Goal: Task Accomplishment & Management: Complete application form

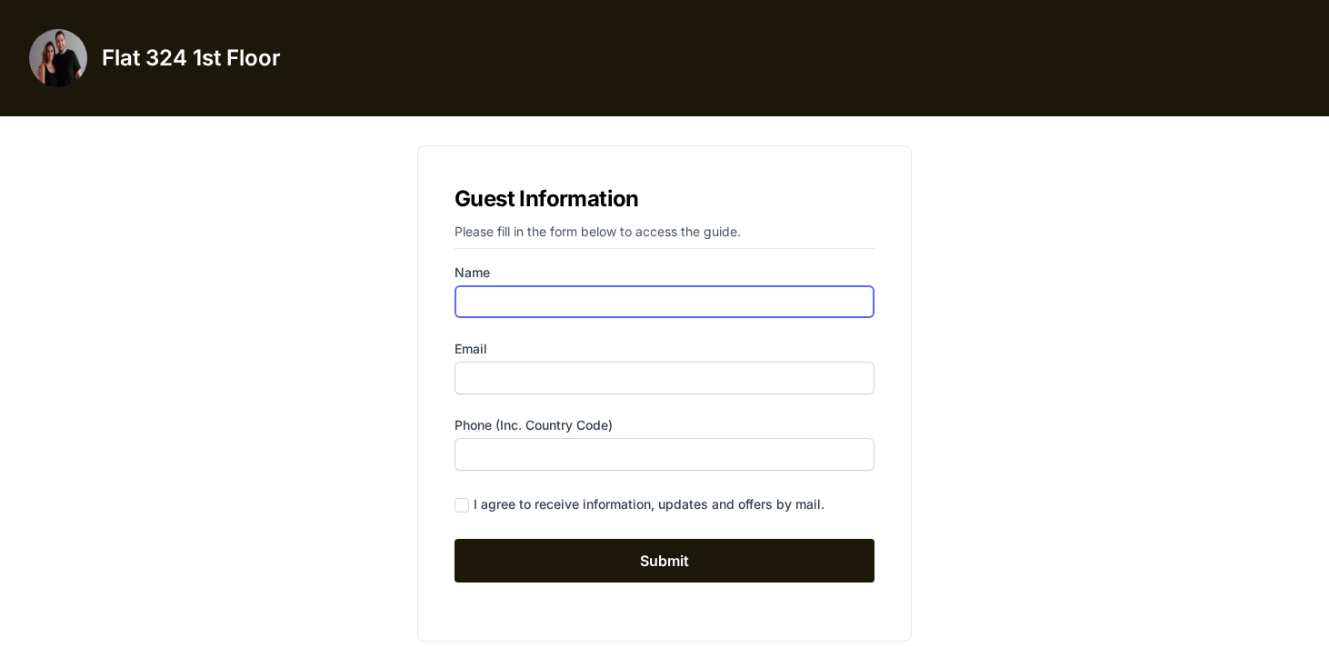
click at [624, 314] on input "Name" at bounding box center [665, 301] width 420 height 33
type input "[PERSON_NAME]"
type input "[PERSON_NAME][EMAIL_ADDRESS][DOMAIN_NAME]"
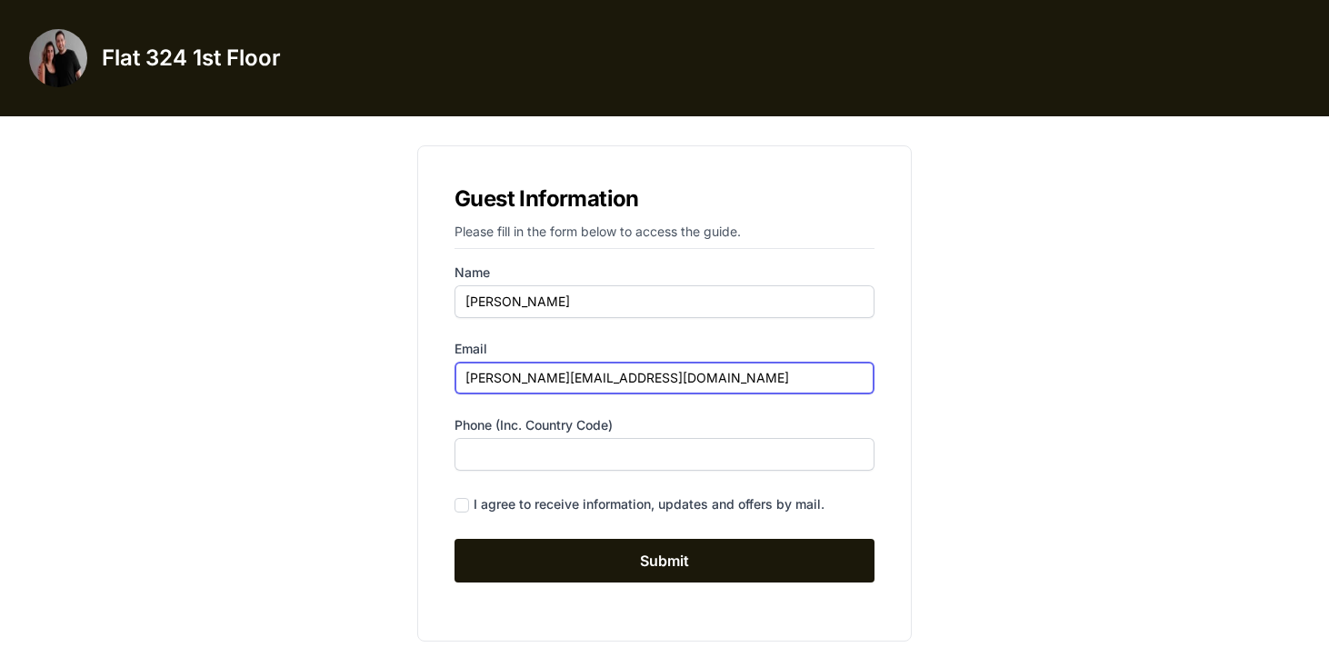
type input "9737698470"
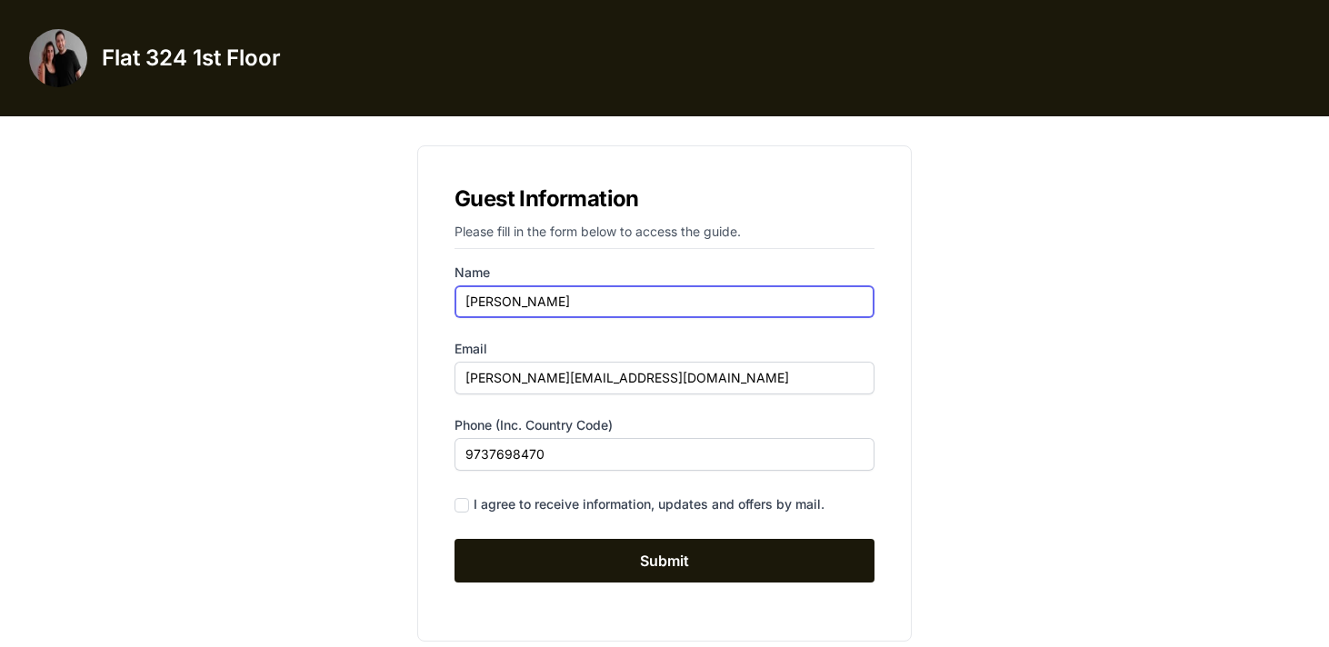
drag, startPoint x: 515, startPoint y: 304, endPoint x: 315, endPoint y: 317, distance: 199.6
click at [315, 317] on div "Guest Information Please fill in the form below to access the guide. Name [PERS…" at bounding box center [664, 393] width 815 height 525
click at [507, 307] on input "[PERSON_NAME]" at bounding box center [665, 301] width 420 height 33
drag, startPoint x: 522, startPoint y: 298, endPoint x: 425, endPoint y: 297, distance: 97.3
click at [425, 297] on div "Guest Information Please fill in the form below to access the guide. Name [PERS…" at bounding box center [664, 393] width 495 height 496
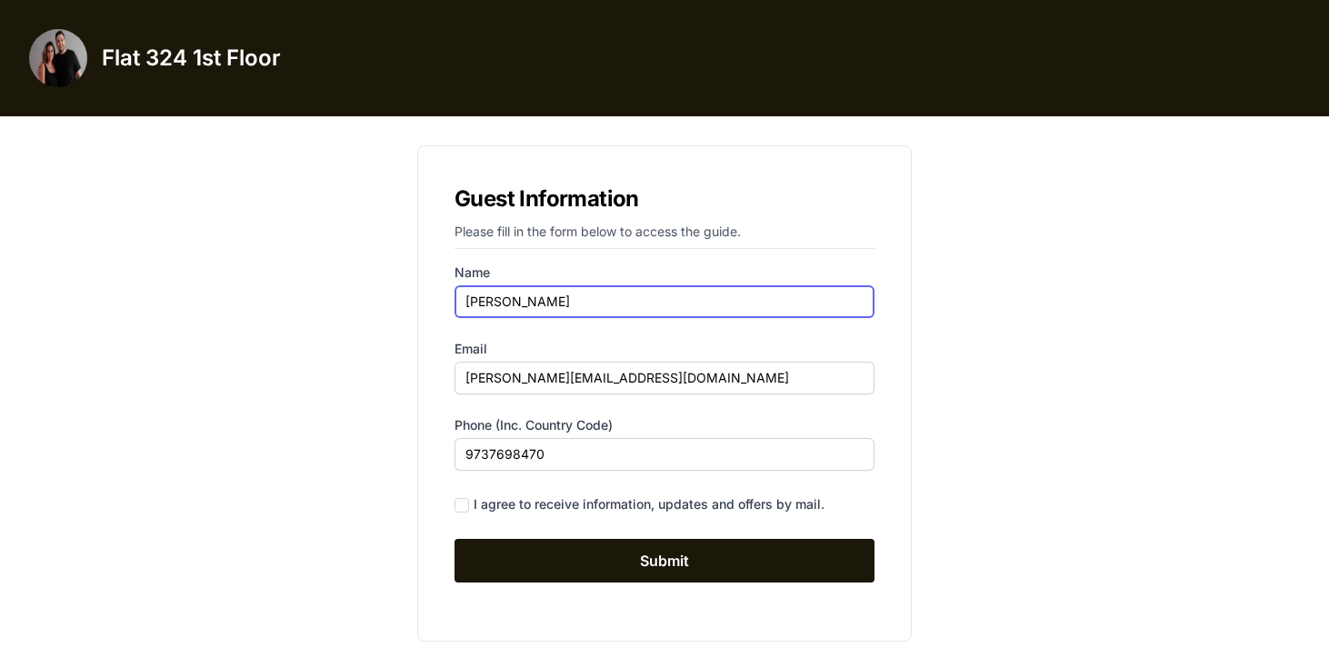
type input "[PERSON_NAME]"
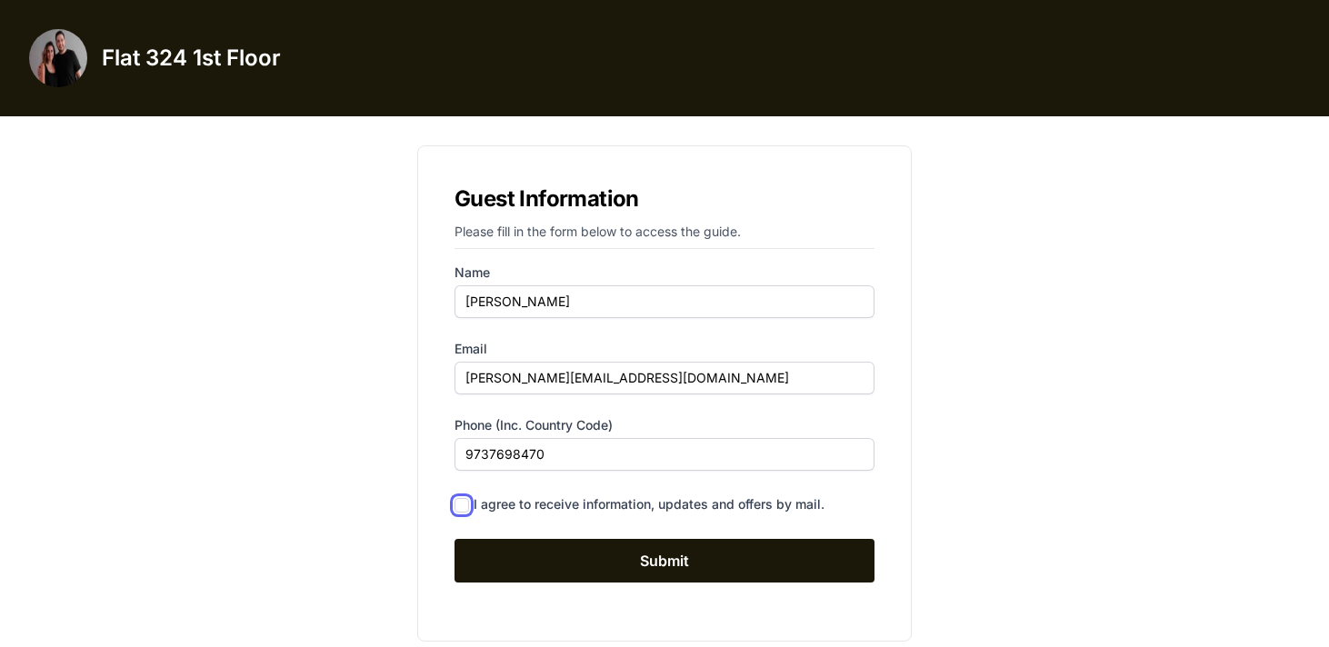
click at [466, 504] on input "checkbox" at bounding box center [462, 505] width 15 height 15
checkbox input "true"
drag, startPoint x: 639, startPoint y: 375, endPoint x: 435, endPoint y: 383, distance: 203.8
click at [435, 383] on div "Guest Information Please fill in the form below to access the guide. Name [PERS…" at bounding box center [664, 393] width 495 height 496
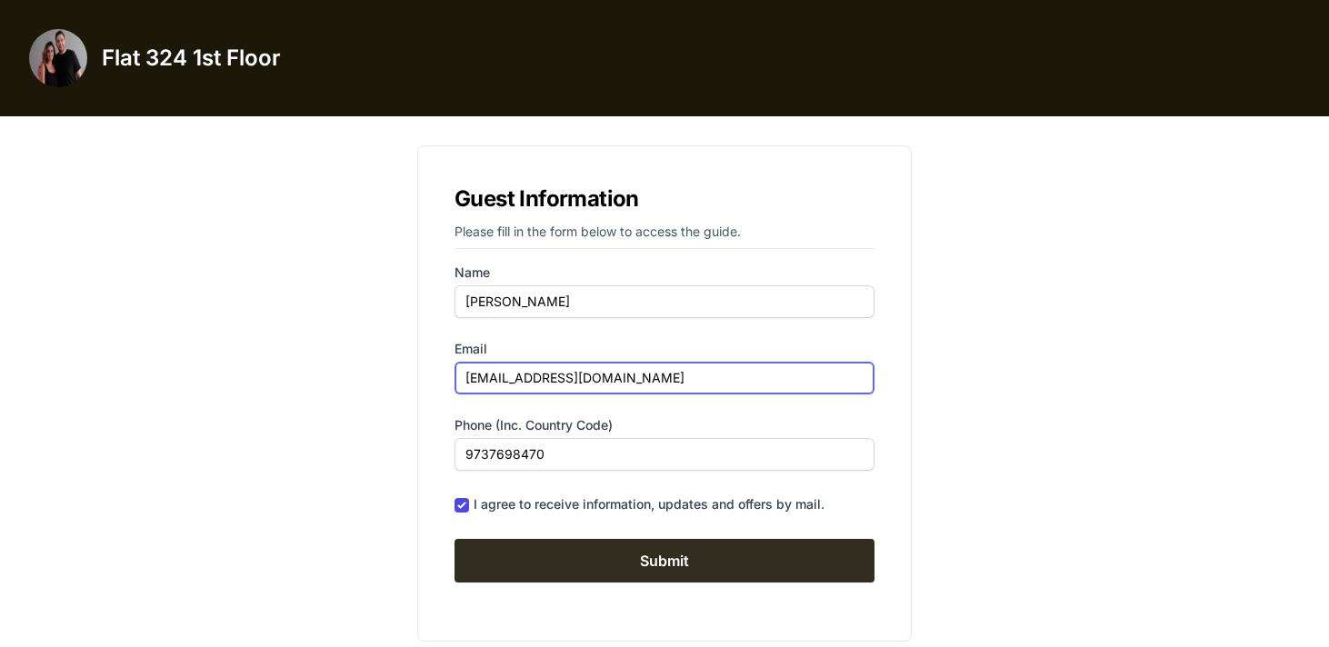
type input "[EMAIL_ADDRESS][DOMAIN_NAME]"
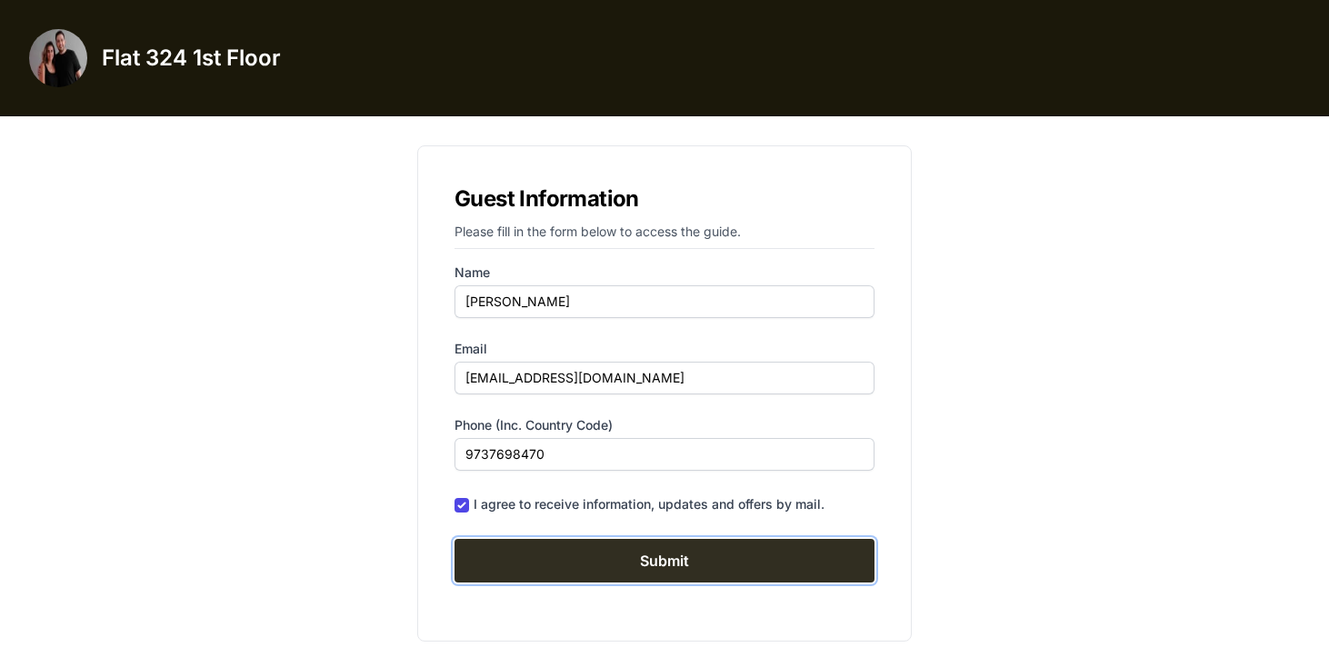
click at [627, 556] on input "Submit" at bounding box center [665, 561] width 420 height 44
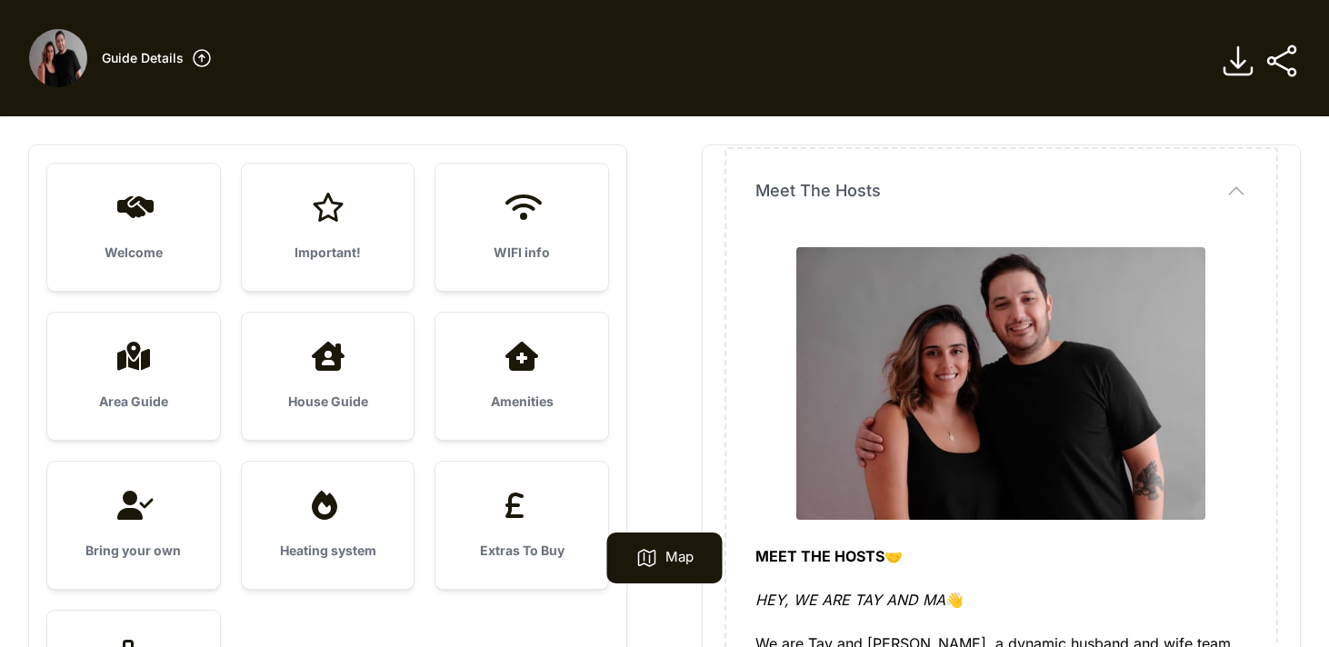
scroll to position [93, 0]
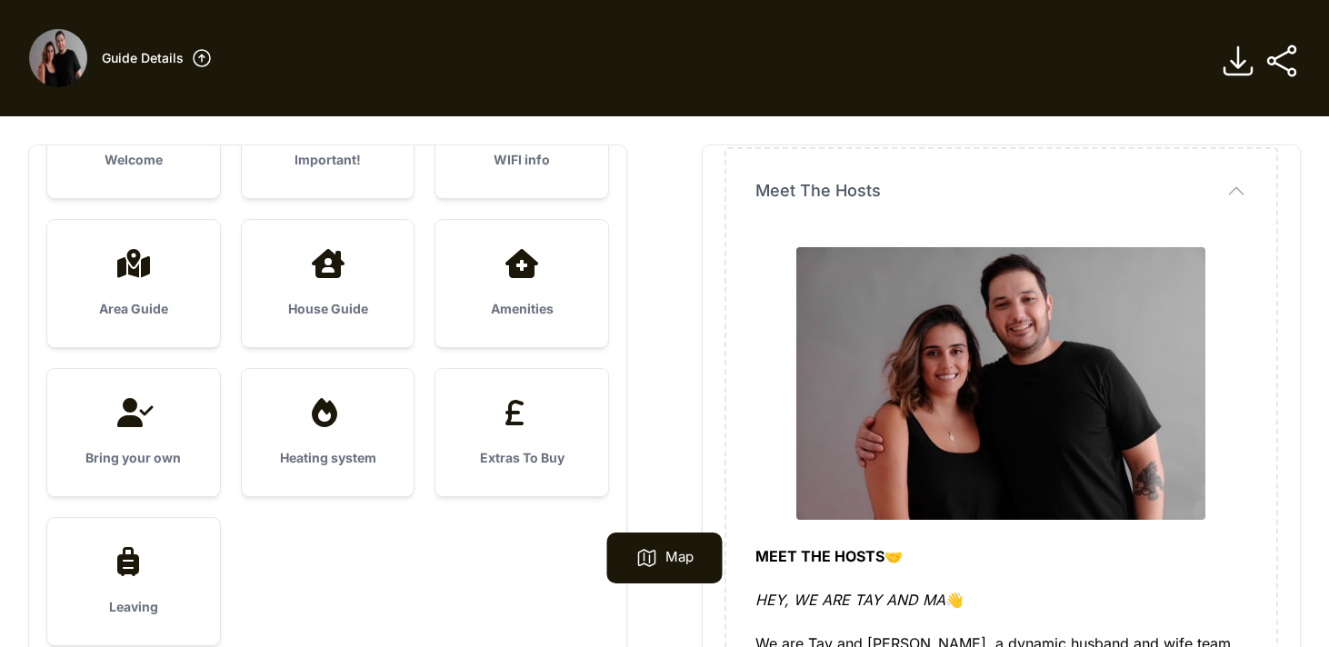
click at [536, 428] on div "Extras To Buy" at bounding box center [521, 432] width 173 height 127
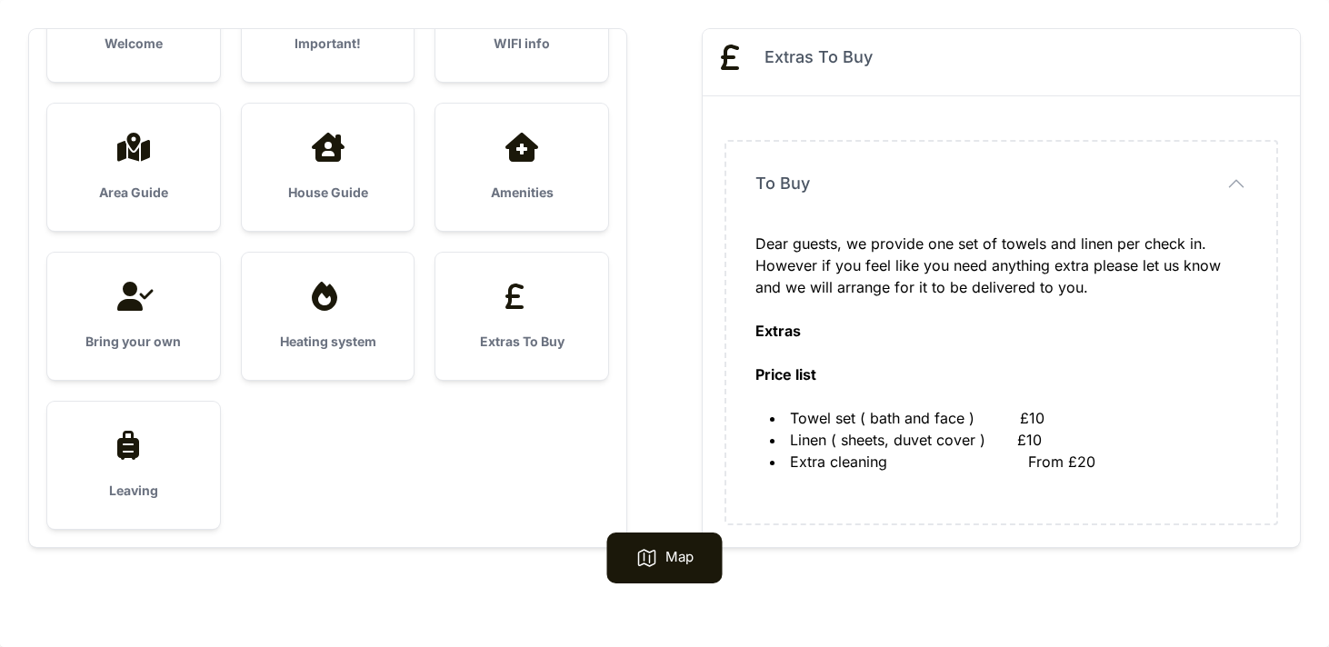
scroll to position [0, 0]
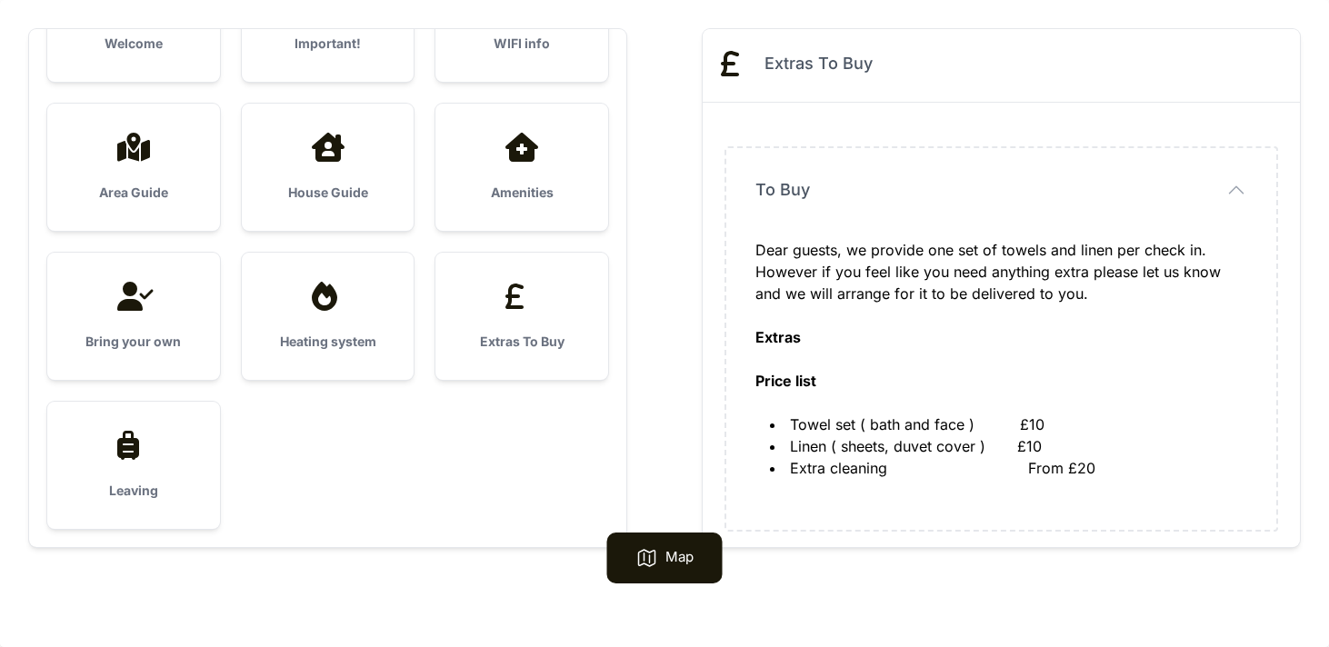
click at [184, 298] on div at bounding box center [133, 296] width 115 height 29
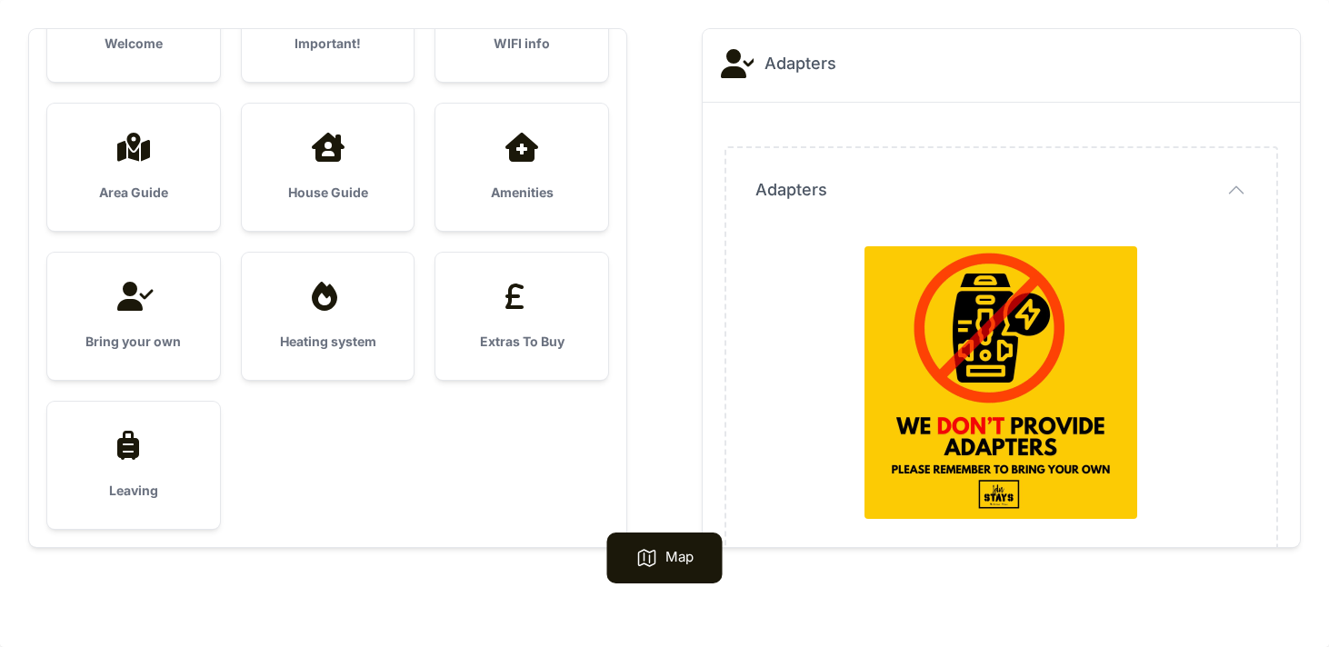
click at [558, 165] on div "Amenities" at bounding box center [521, 167] width 173 height 127
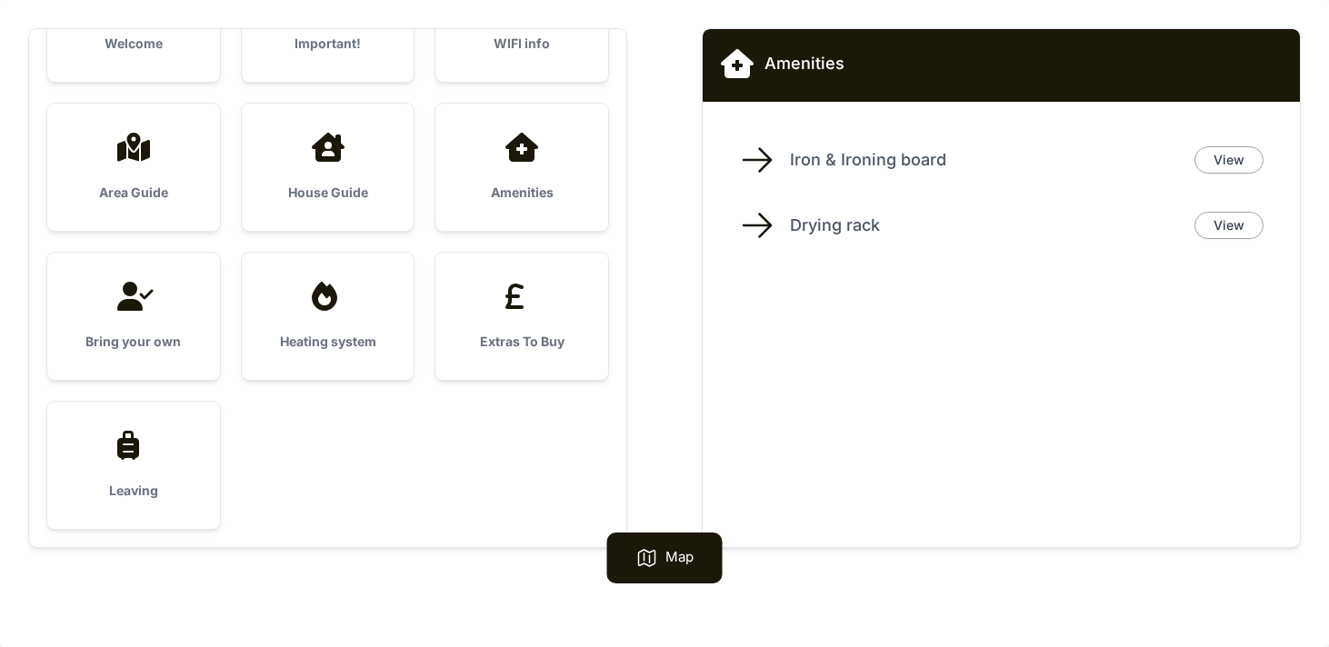
click at [381, 179] on div "House Guide" at bounding box center [328, 167] width 173 height 127
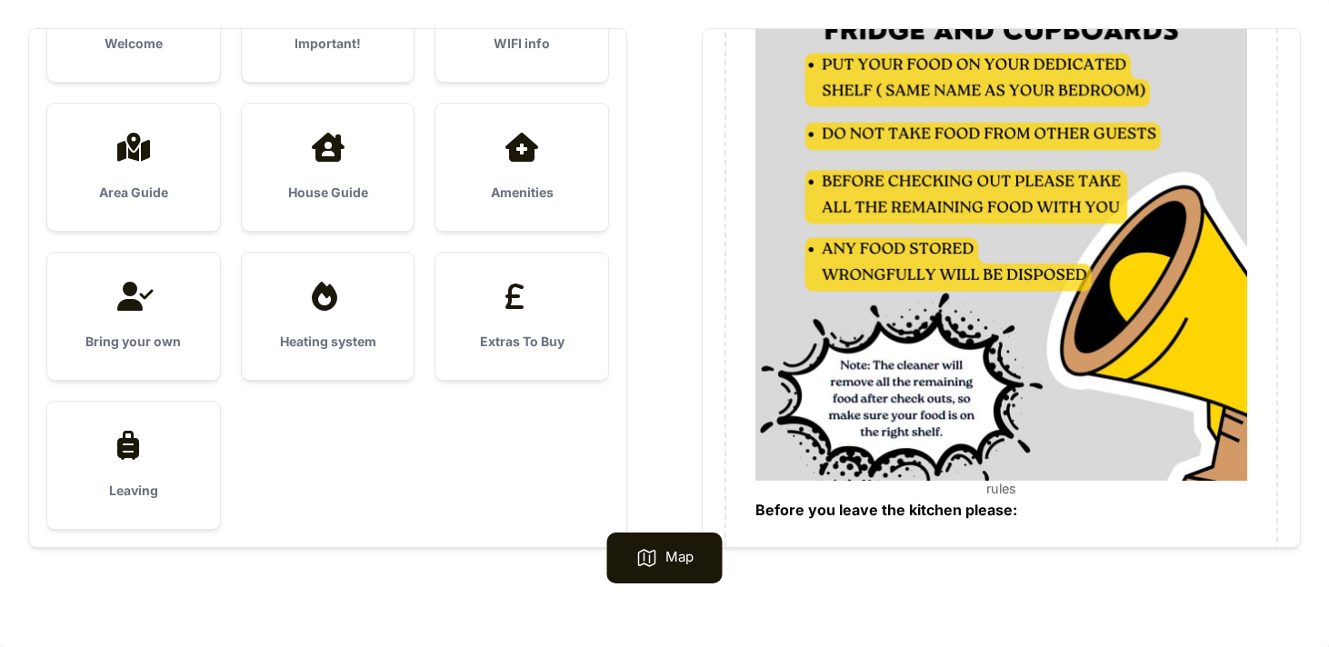
scroll to position [457, 0]
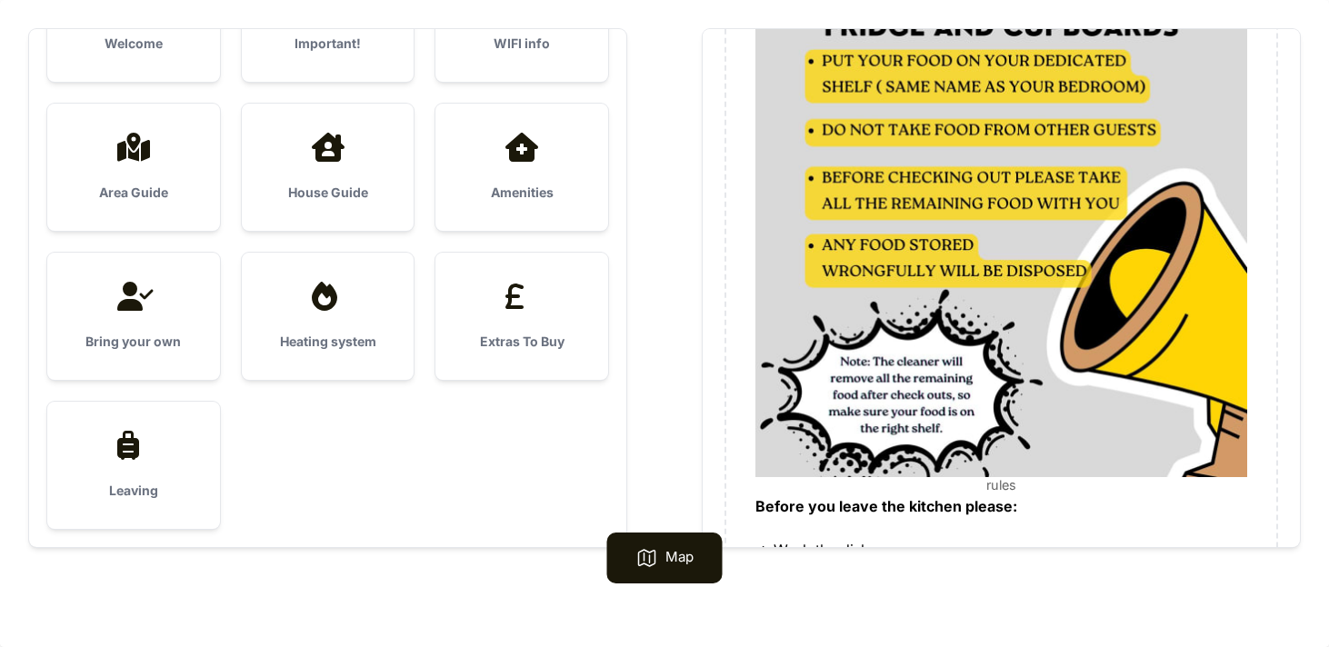
click at [393, 166] on div "House Guide" at bounding box center [328, 167] width 173 height 127
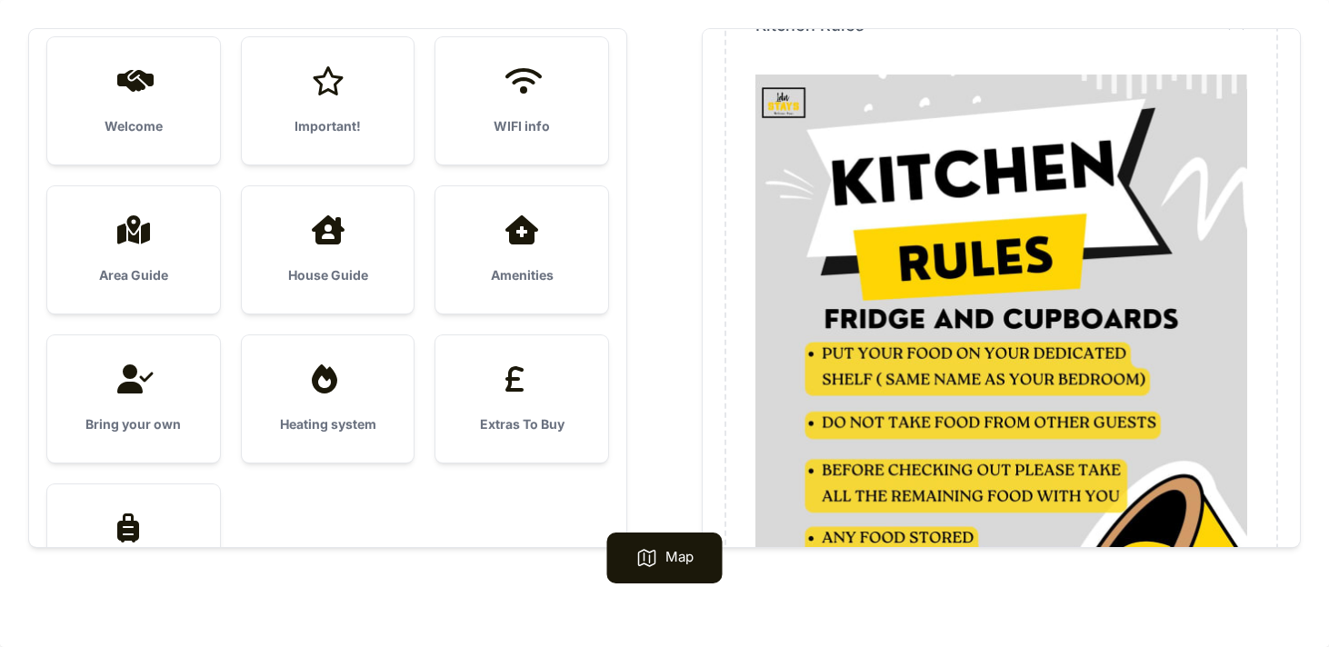
scroll to position [0, 0]
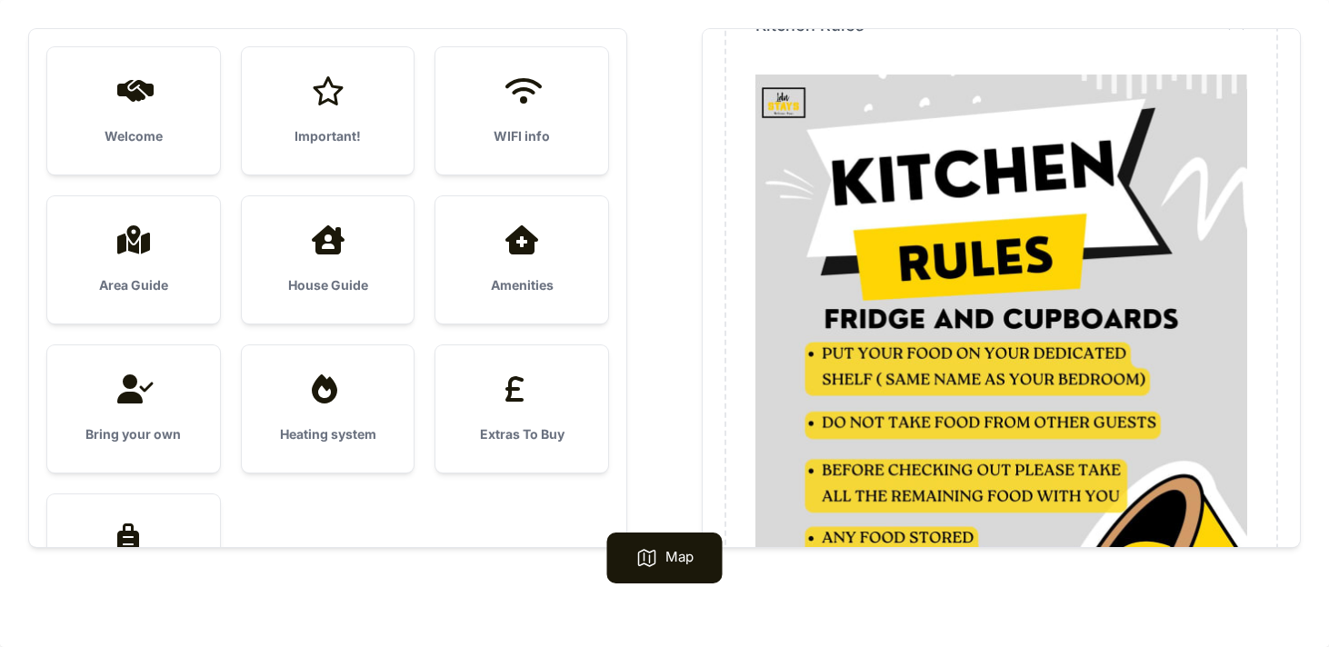
click at [365, 136] on h3 "Important!" at bounding box center [328, 136] width 115 height 18
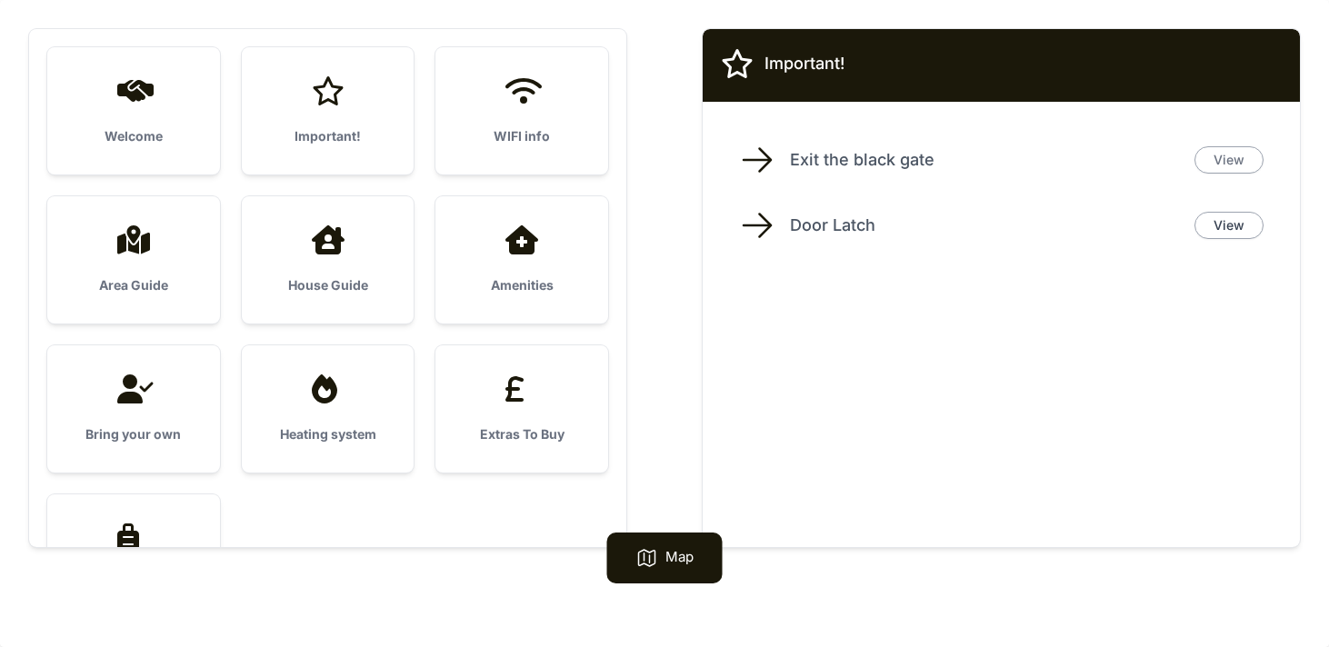
click at [1246, 155] on link "View" at bounding box center [1229, 159] width 69 height 27
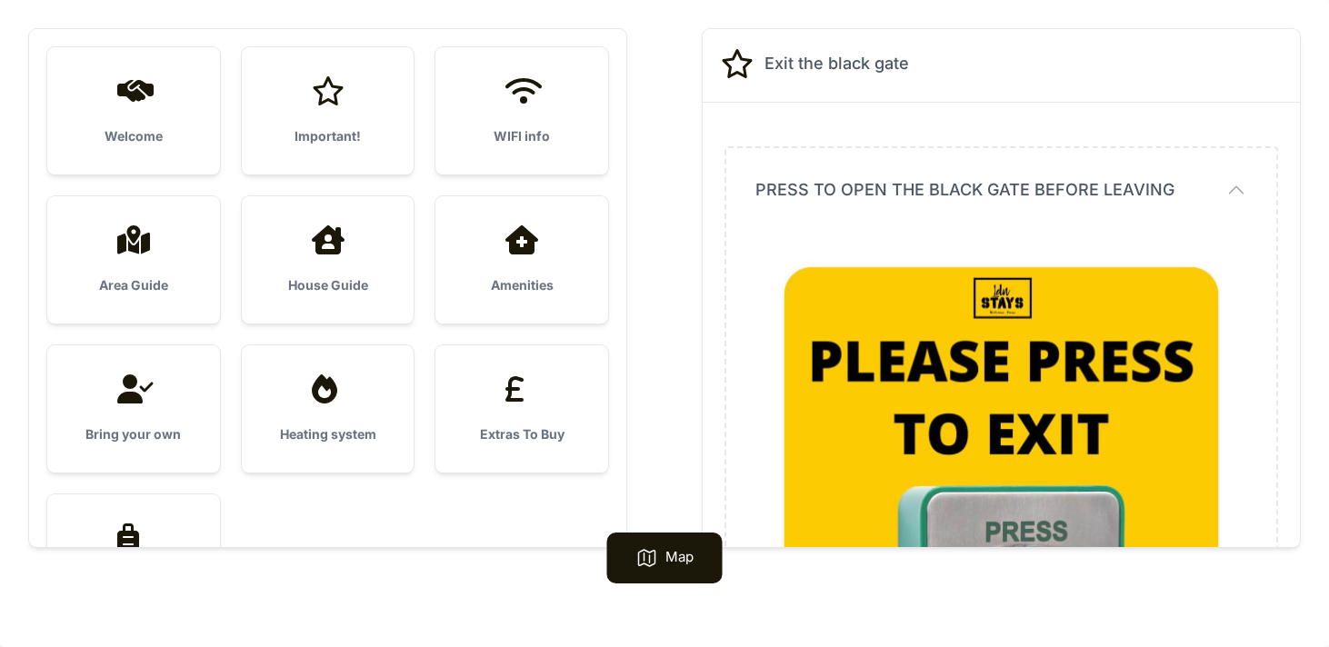
click at [853, 67] on h2 "Exit the black gate" at bounding box center [837, 63] width 145 height 25
click at [315, 112] on div "Important!" at bounding box center [328, 110] width 173 height 127
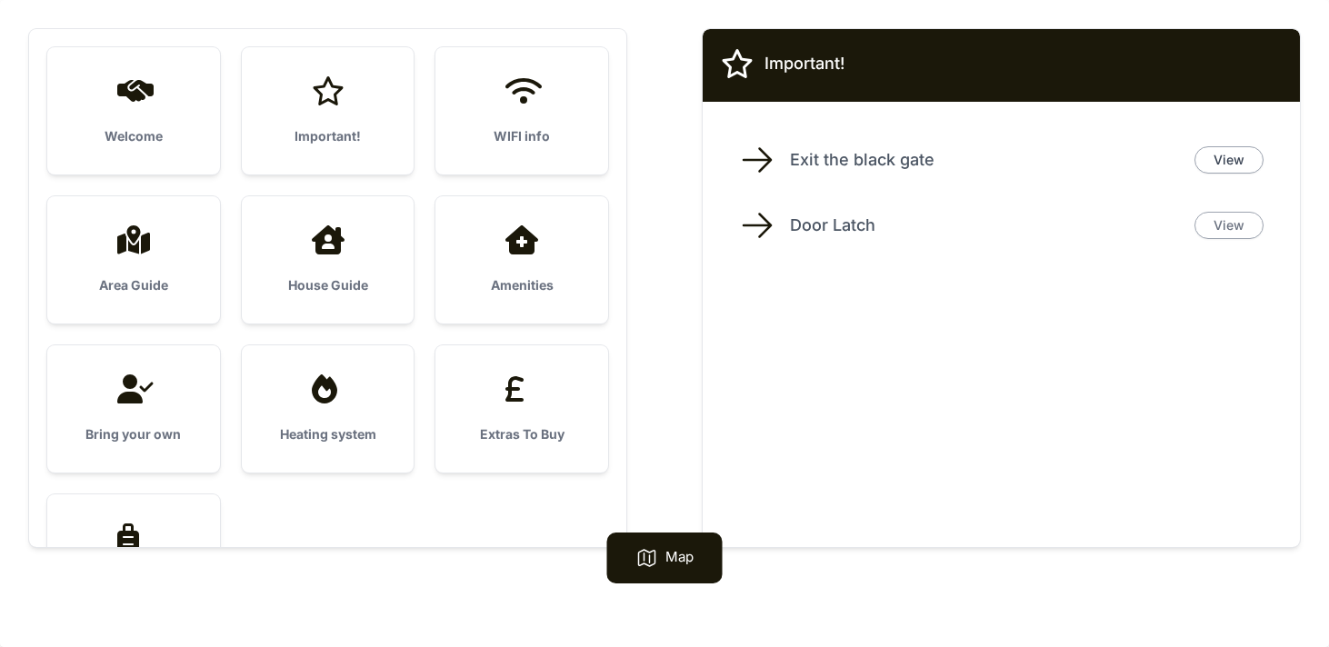
click at [1235, 229] on link "View" at bounding box center [1229, 225] width 69 height 27
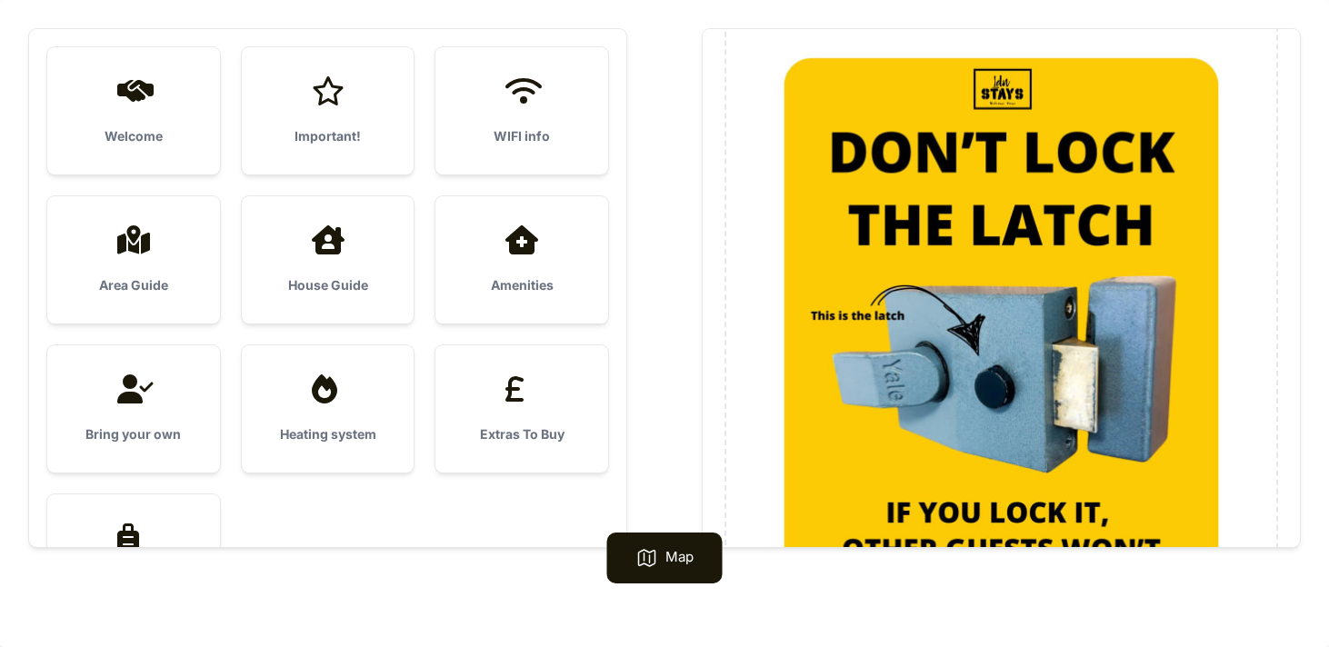
scroll to position [206, 0]
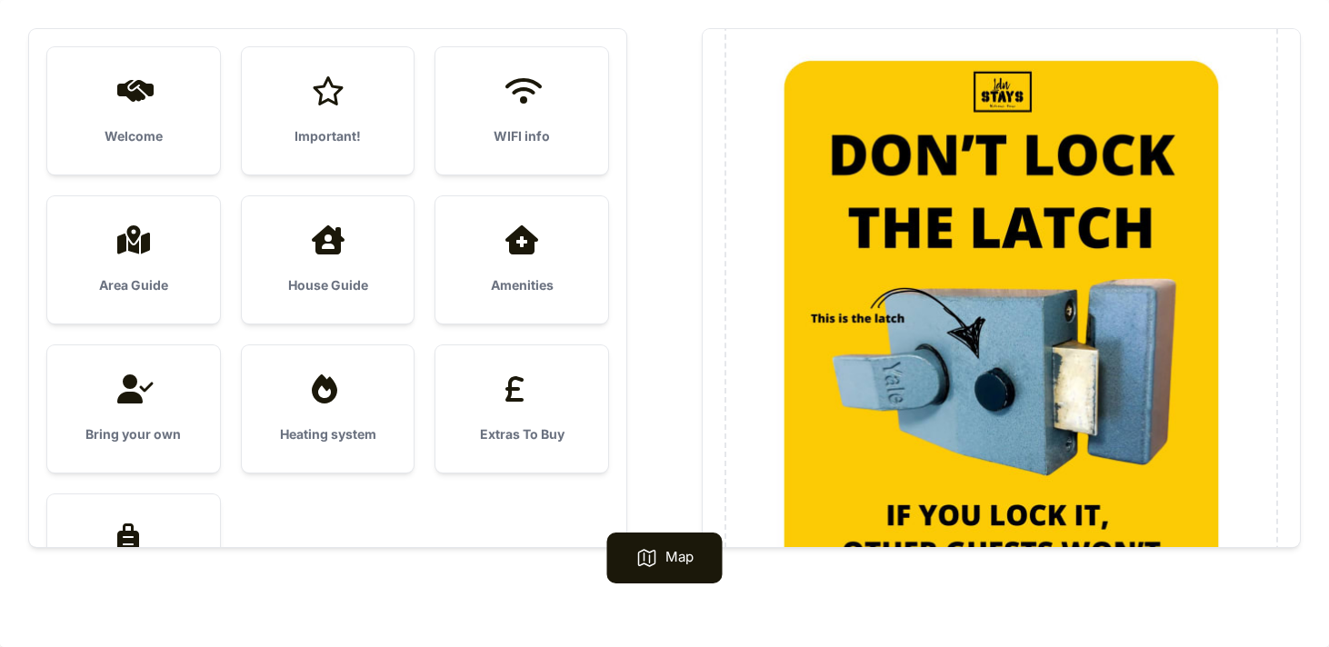
click at [180, 119] on div "Welcome" at bounding box center [133, 110] width 173 height 127
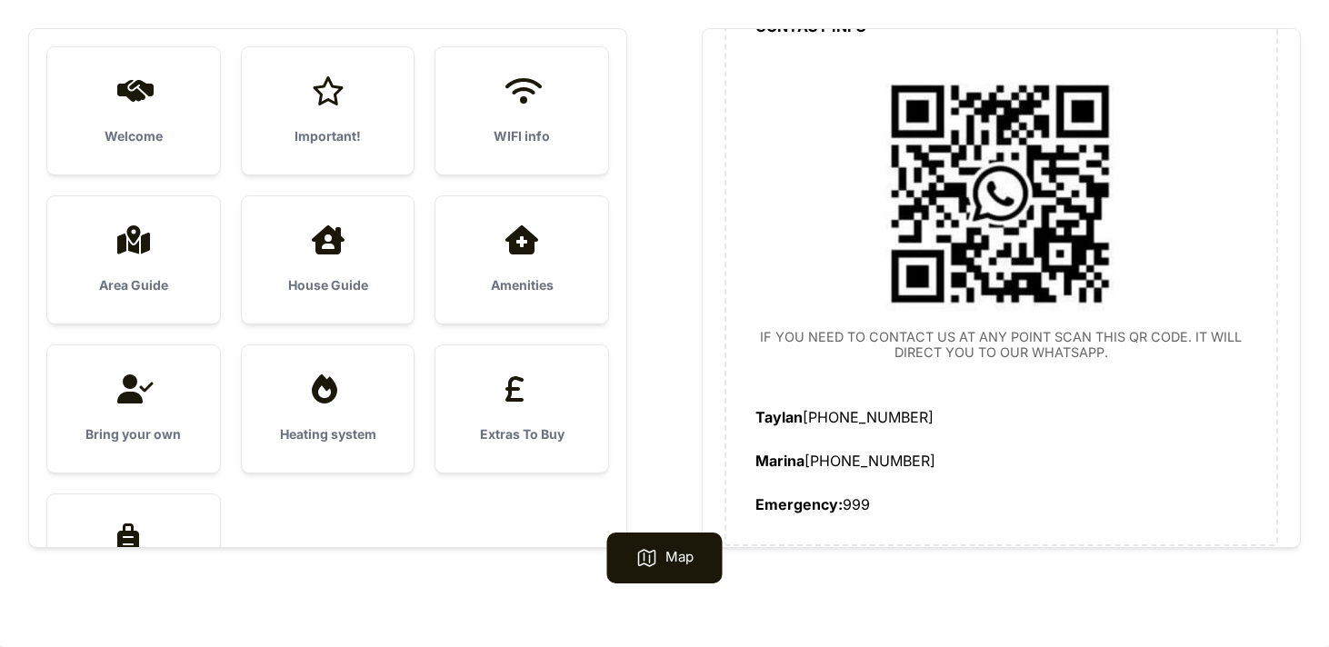
scroll to position [93, 0]
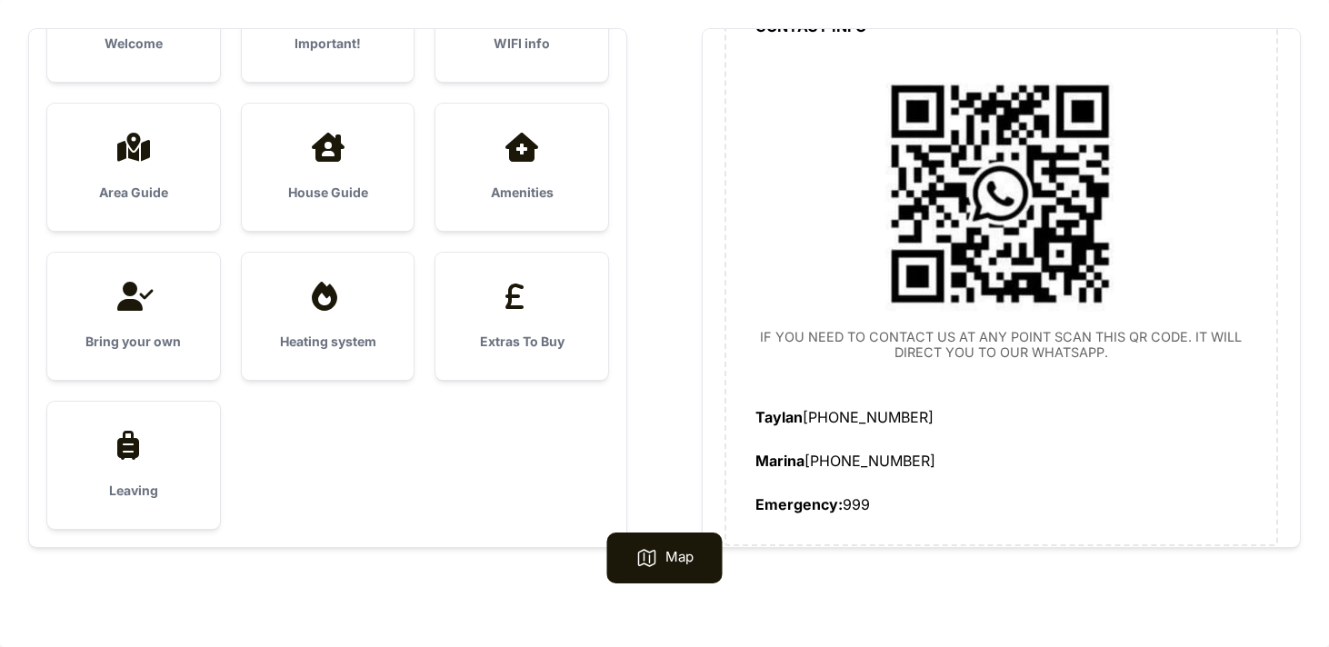
click at [154, 468] on div "Leaving" at bounding box center [133, 465] width 173 height 127
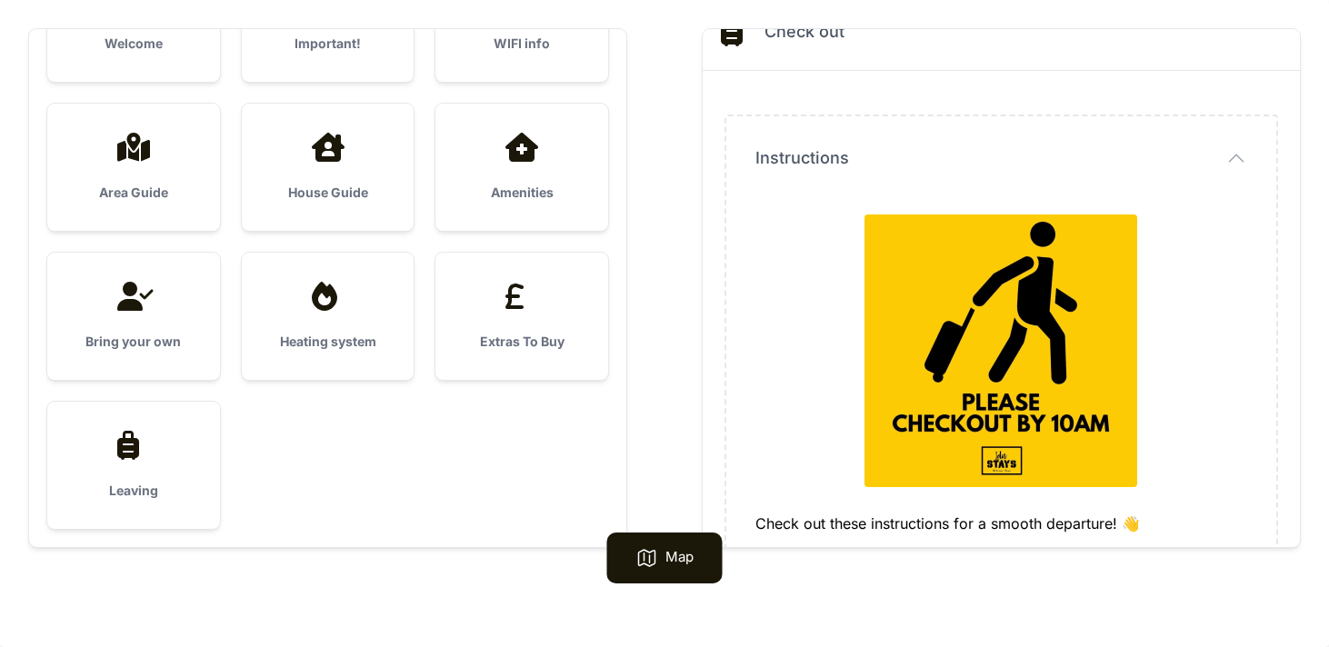
scroll to position [0, 0]
